Goal: Book appointment/travel/reservation

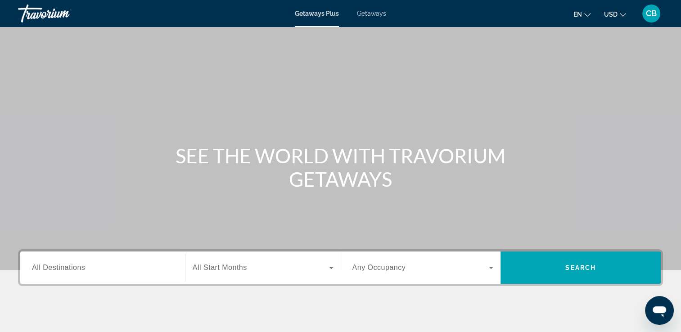
click at [371, 11] on span "Getaways" at bounding box center [371, 13] width 29 height 7
click at [79, 267] on span "All Destinations" at bounding box center [58, 268] width 53 height 8
click at [79, 267] on input "Destination All Destinations" at bounding box center [102, 268] width 141 height 11
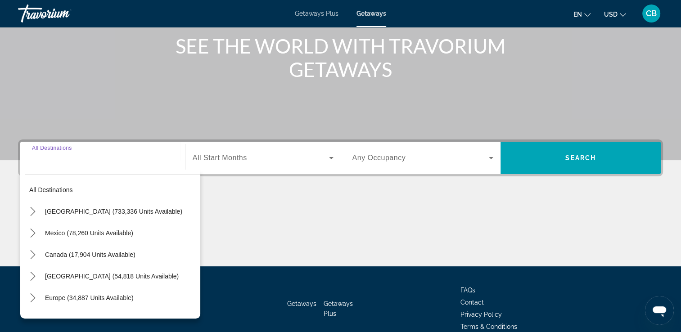
scroll to position [154, 0]
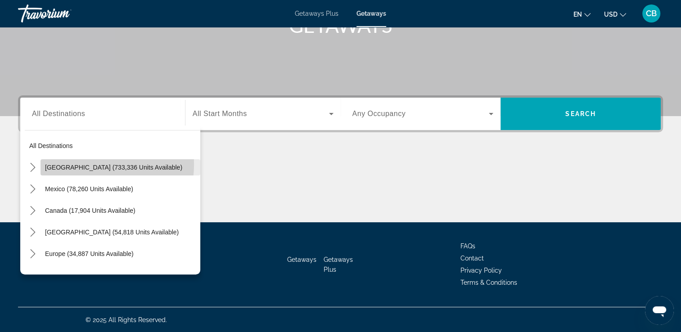
click at [82, 164] on span "[GEOGRAPHIC_DATA] (733,336 units available)" at bounding box center [113, 167] width 137 height 7
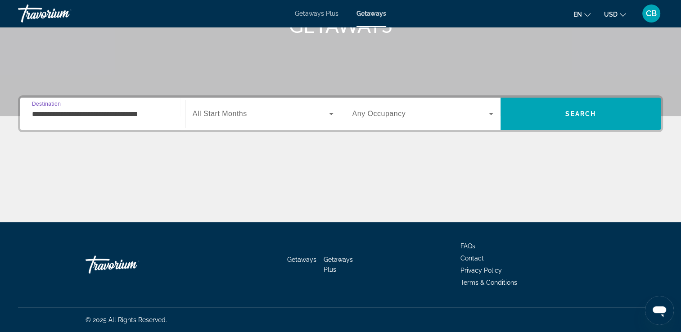
click at [136, 116] on input "**********" at bounding box center [102, 114] width 141 height 11
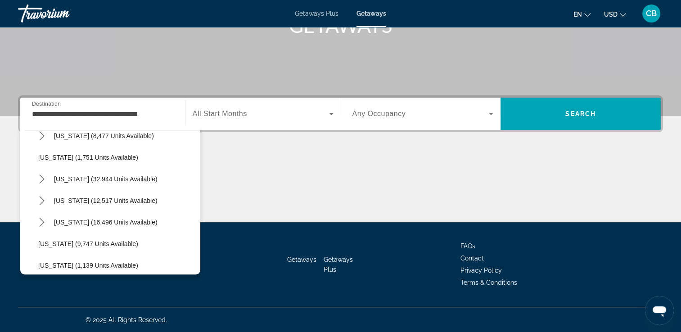
scroll to position [733, 0]
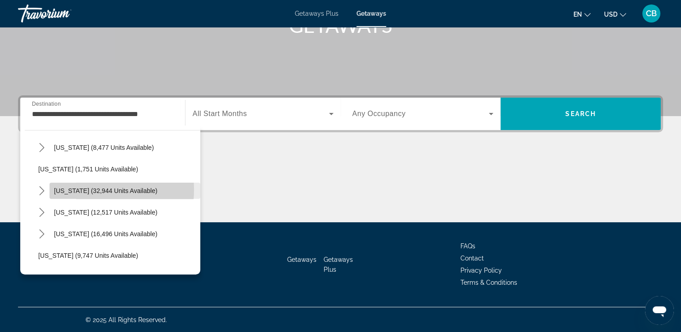
click at [77, 189] on span "[US_STATE] (32,944 units available)" at bounding box center [105, 190] width 103 height 7
type input "**********"
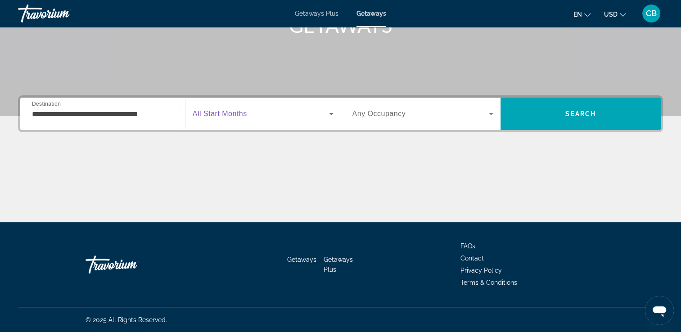
click at [331, 115] on icon "Search widget" at bounding box center [331, 113] width 11 height 11
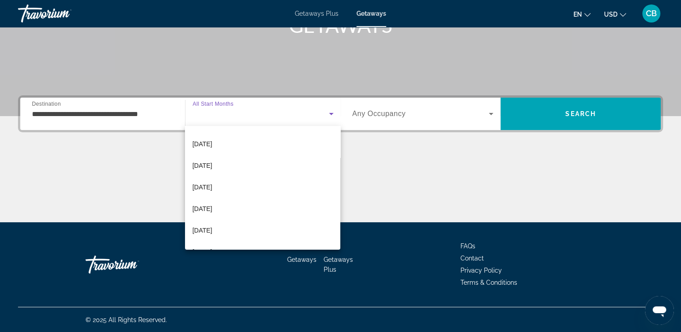
scroll to position [84, 0]
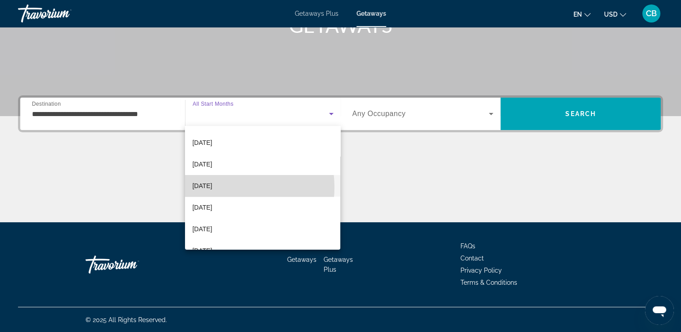
click at [212, 187] on span "[DATE]" at bounding box center [202, 185] width 20 height 11
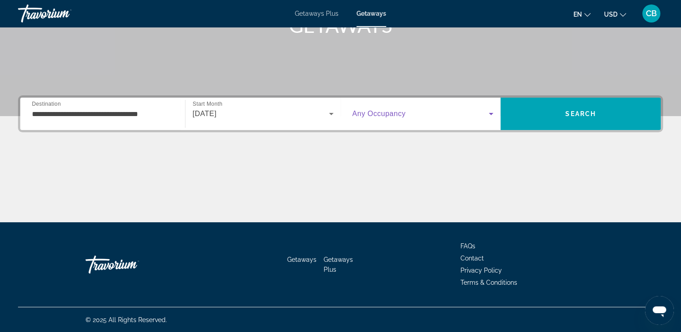
click at [492, 113] on icon "Search widget" at bounding box center [491, 114] width 4 height 2
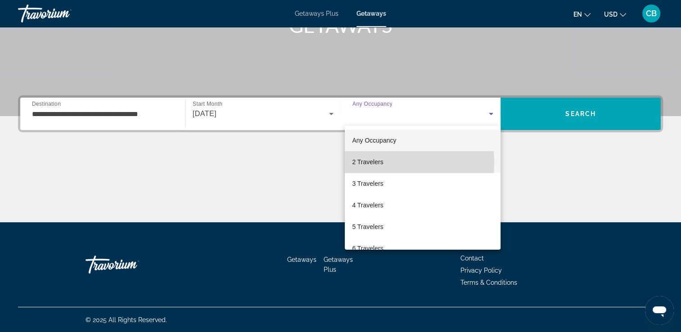
click at [364, 162] on span "2 Travelers" at bounding box center [367, 162] width 31 height 11
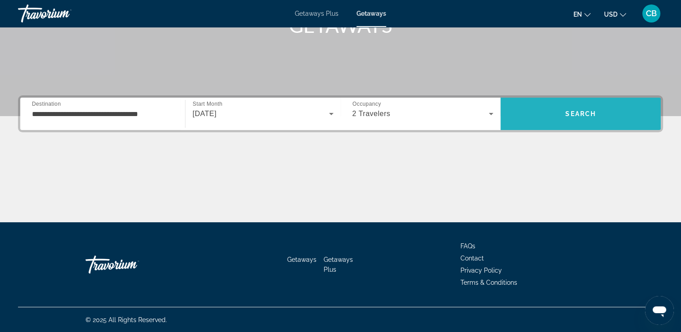
click at [578, 112] on span "Search" at bounding box center [580, 113] width 31 height 7
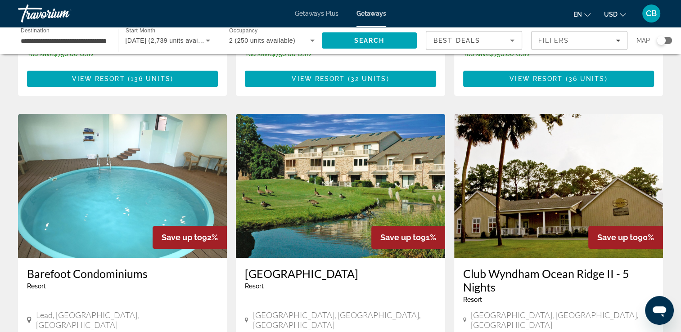
scroll to position [1021, 0]
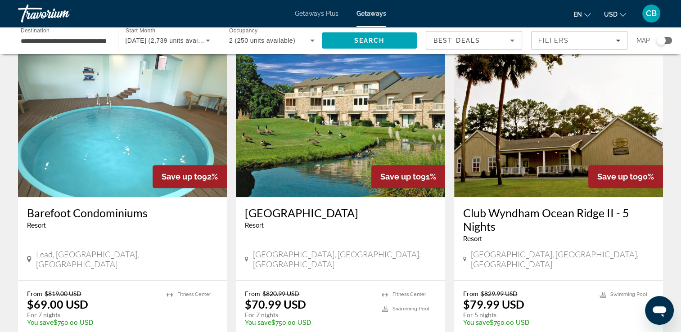
drag, startPoint x: 687, startPoint y: 263, endPoint x: 689, endPoint y: 273, distance: 9.6
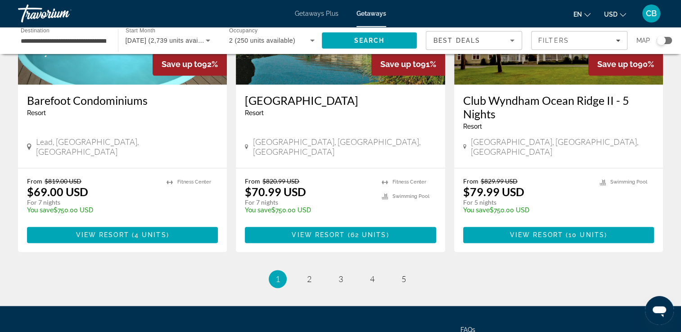
scroll to position [1177, 0]
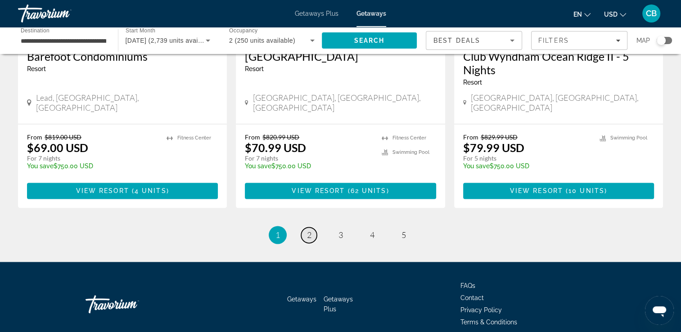
click at [308, 230] on span "2" at bounding box center [309, 235] width 4 height 10
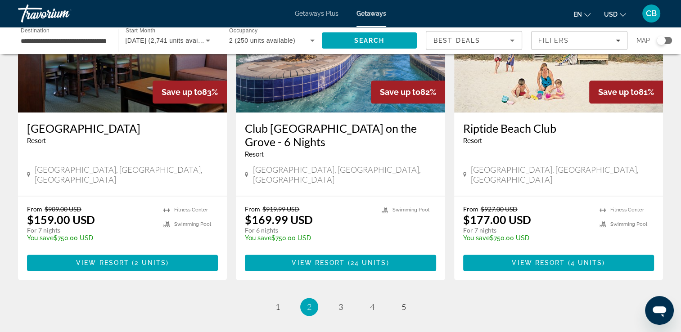
scroll to position [1095, 0]
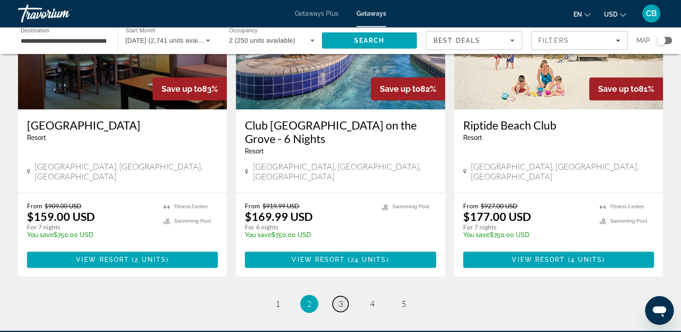
click at [338, 299] on span "3" at bounding box center [340, 304] width 4 height 10
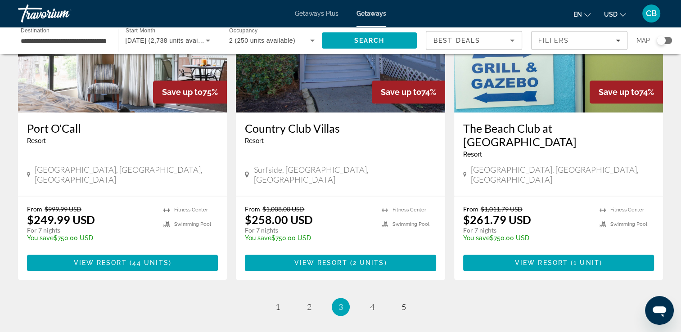
scroll to position [1137, 0]
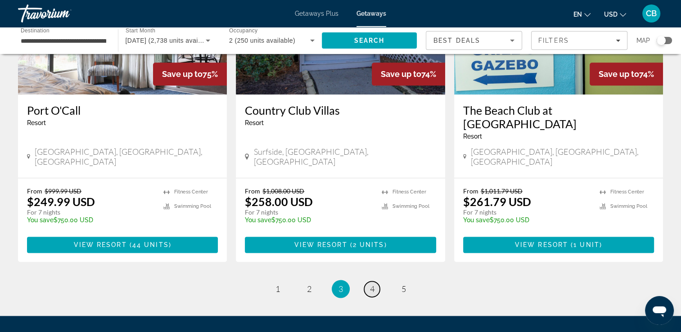
click at [366, 281] on link "page 4" at bounding box center [372, 289] width 16 height 16
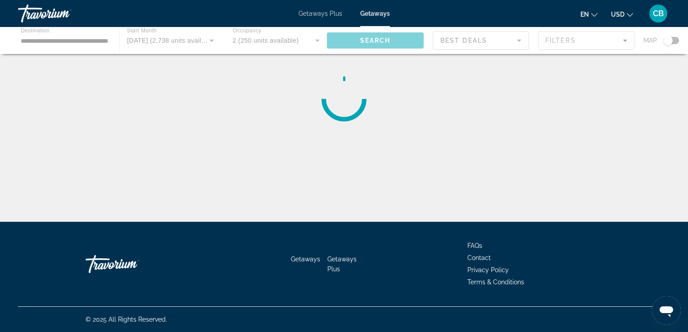
click at [366, 193] on div "**********" at bounding box center [344, 174] width 688 height 222
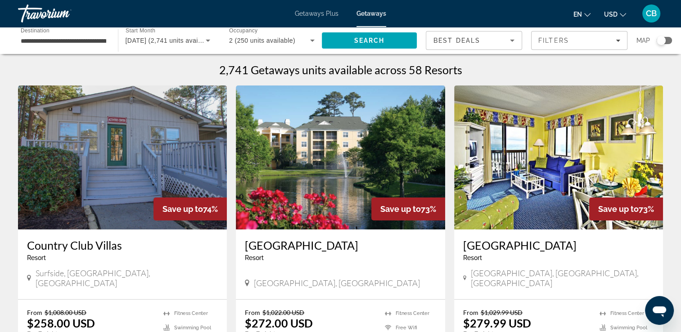
drag, startPoint x: 683, startPoint y: 64, endPoint x: 397, endPoint y: 305, distance: 374.0
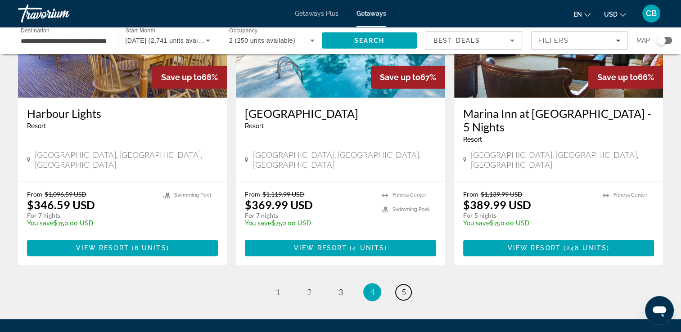
scroll to position [1123, 0]
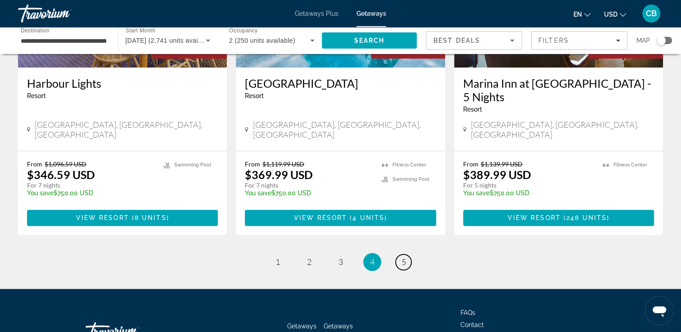
drag, startPoint x: 683, startPoint y: 262, endPoint x: 23, endPoint y: 13, distance: 705.0
click at [403, 257] on span "5" at bounding box center [403, 262] width 4 height 10
